Goal: Use online tool/utility: Utilize a website feature to perform a specific function

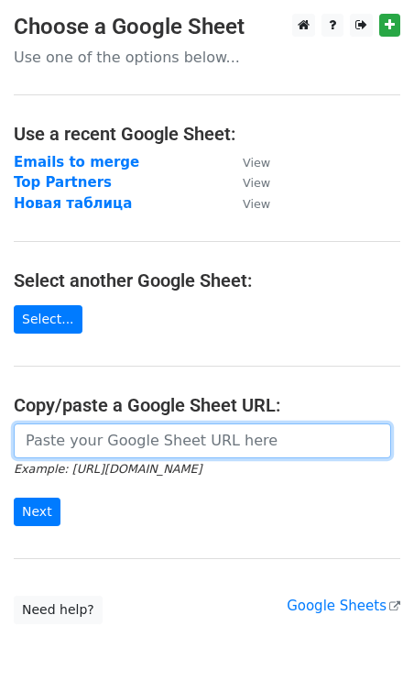
click at [55, 444] on input "url" at bounding box center [203, 441] width 378 height 35
paste input "https://docs.google.com/spreadsheets/d/1seq7XgdUTEERFp-9oYL7Pyr2-yC6MAY5lut9BQR…"
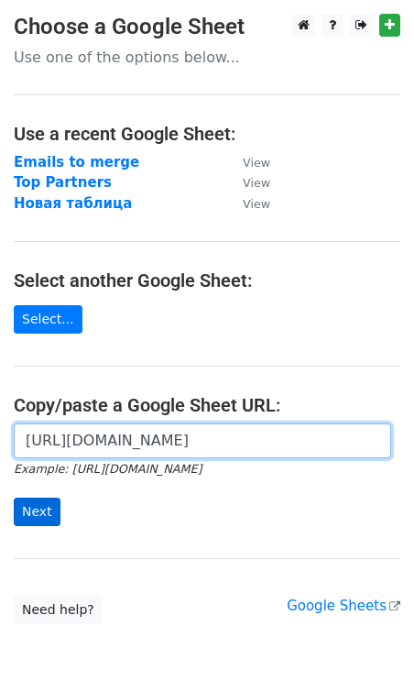
type input "https://docs.google.com/spreadsheets/d/1seq7XgdUTEERFp-9oYL7Pyr2-yC6MAY5lut9BQR…"
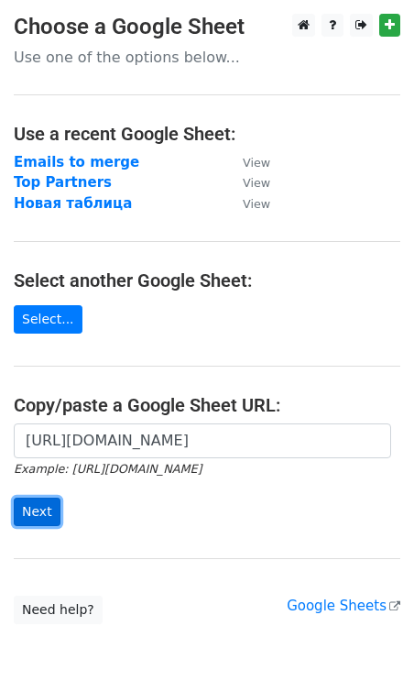
click at [28, 508] on input "Next" at bounding box center [37, 512] width 47 height 28
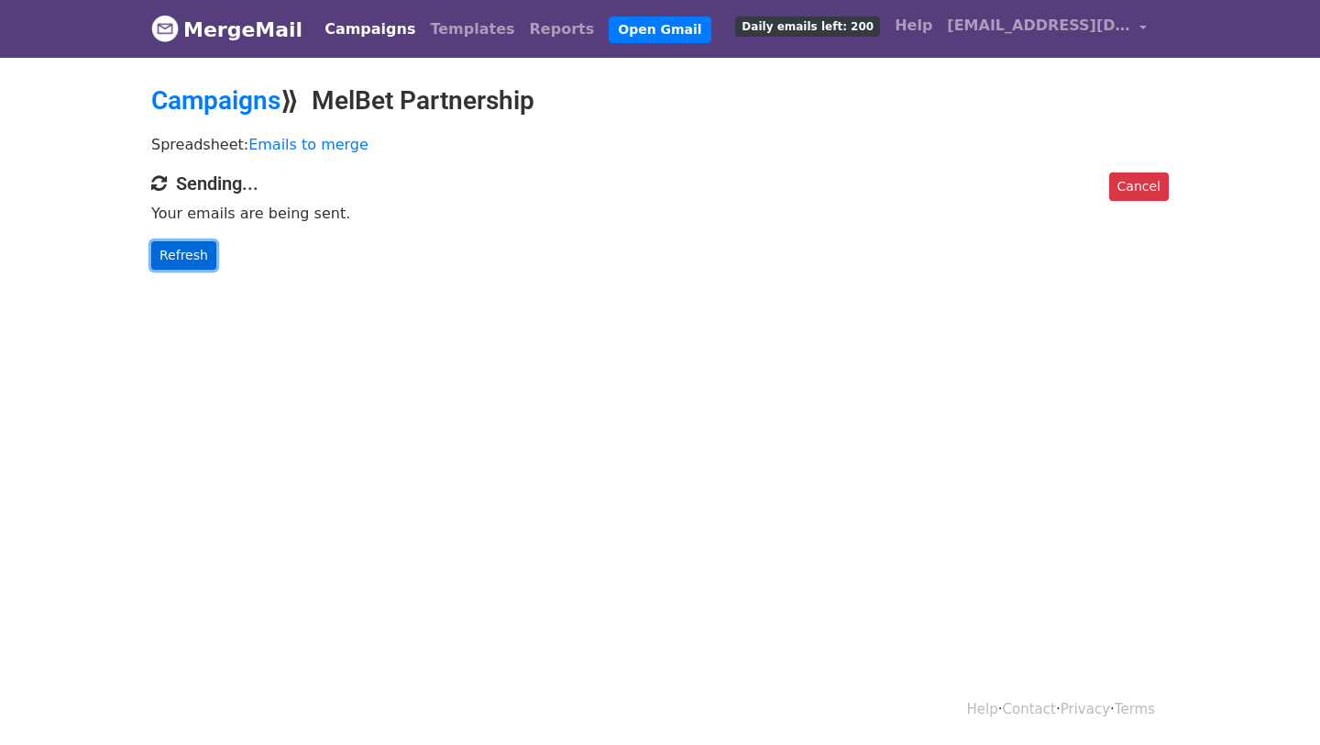
click at [176, 255] on link "Refresh" at bounding box center [183, 255] width 65 height 28
